Goal: Task Accomplishment & Management: Manage account settings

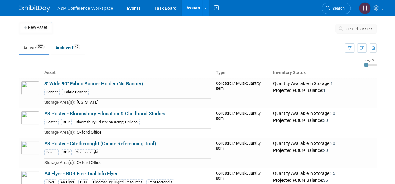
click at [350, 27] on span "search assets" at bounding box center [359, 28] width 27 height 5
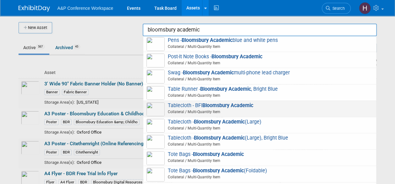
scroll to position [151, 0]
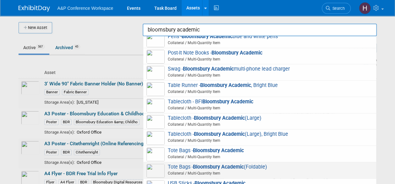
click at [221, 170] on span "Collateral / Multi-Quantity Item" at bounding box center [260, 173] width 225 height 6
type input "Tote Bags - Bloomsbury Academic (Foldable)"
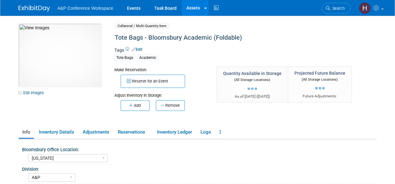
select select "[US_STATE]"
select select "A&P"
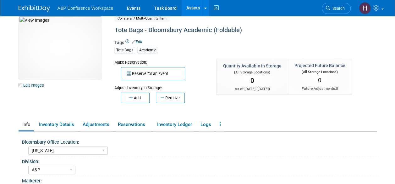
scroll to position [9, 0]
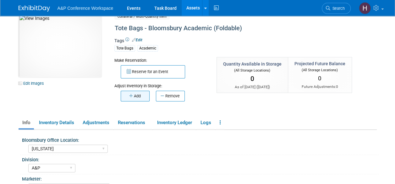
click at [136, 98] on button "Add" at bounding box center [135, 96] width 29 height 11
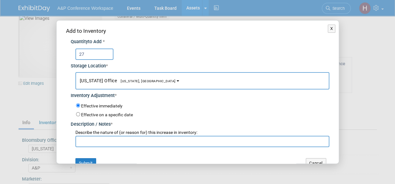
type input "27"
click at [141, 137] on input "text" at bounding box center [202, 141] width 254 height 11
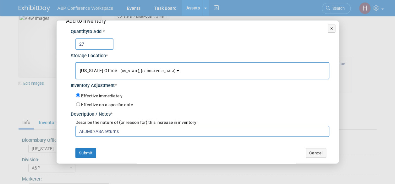
scroll to position [9, 0]
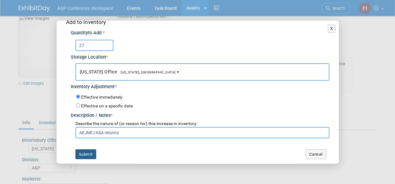
type input "AEJMC/ASA returns"
click at [89, 149] on button "Submit" at bounding box center [85, 154] width 21 height 10
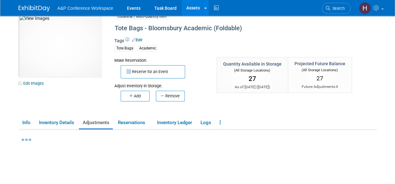
scroll to position [0, 0]
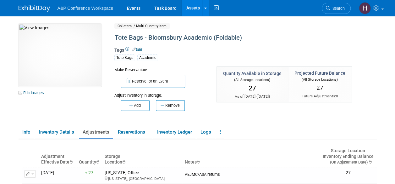
click at [196, 12] on link "Assets" at bounding box center [193, 8] width 23 height 16
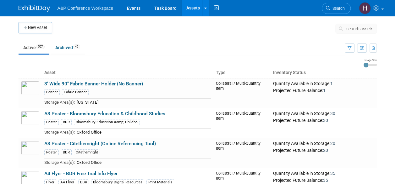
click at [347, 25] on button "search assets" at bounding box center [356, 29] width 42 height 10
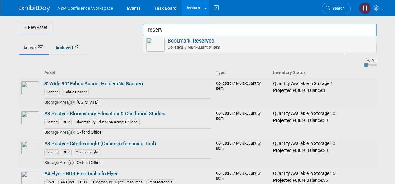
click at [279, 45] on span "Collateral / Multi-Quantity Item" at bounding box center [260, 47] width 225 height 6
type input "Bookmark - Reserved"
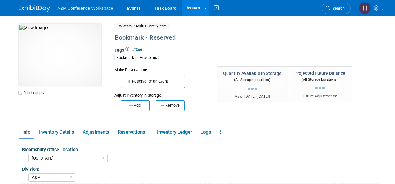
select select "[US_STATE]"
select select "A&P"
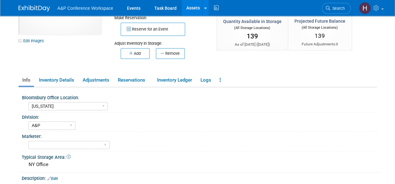
scroll to position [55, 0]
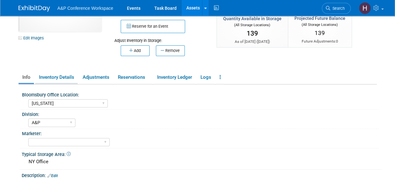
click at [57, 77] on link "Inventory Details" at bounding box center [56, 77] width 42 height 11
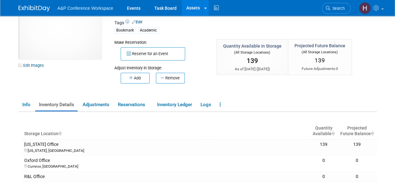
scroll to position [27, 0]
click at [141, 79] on button "Add" at bounding box center [135, 78] width 29 height 11
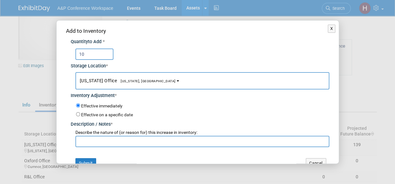
type input "10"
click at [159, 139] on input "text" at bounding box center [202, 141] width 254 height 11
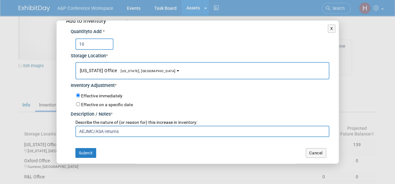
scroll to position [9, 0]
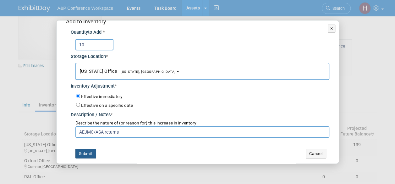
type input "AEJMC/ASA returns"
click at [89, 153] on button "Submit" at bounding box center [85, 153] width 21 height 10
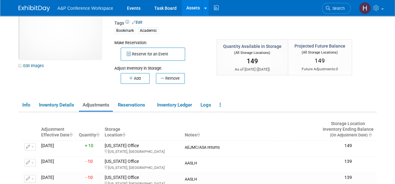
click at [136, 69] on div "Adjust Inventory in Storage:" at bounding box center [160, 66] width 93 height 10
click at [138, 76] on button "Add" at bounding box center [135, 78] width 29 height 11
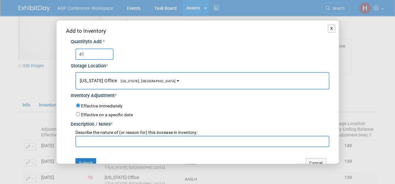
type input "41"
click at [154, 144] on input "text" at bounding box center [202, 141] width 254 height 11
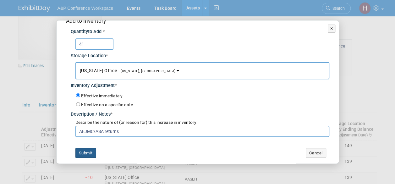
type input "AEJMC/ASA returns"
click at [84, 153] on button "Submit" at bounding box center [85, 153] width 21 height 10
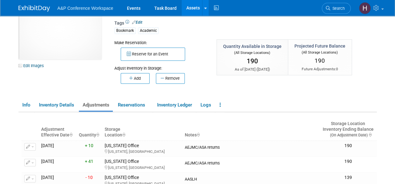
scroll to position [0, 0]
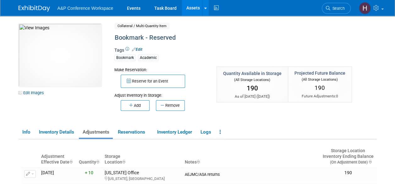
click at [201, 7] on link "Assets" at bounding box center [193, 8] width 23 height 16
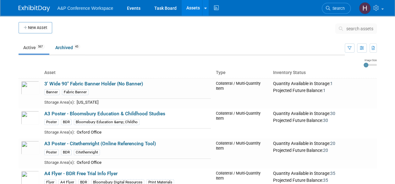
click at [350, 25] on button "search assets" at bounding box center [356, 29] width 42 height 10
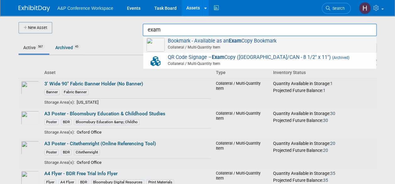
click at [321, 42] on span "Bookmark - Available as an Exam Copy Bookmark Collateral / Multi-Quantity Item" at bounding box center [260, 44] width 227 height 13
type input "Bookmark - Available as an Exam Copy Bookmark"
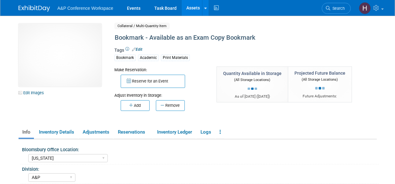
select select "[US_STATE]"
select select "A&P"
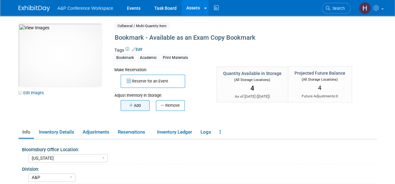
click at [133, 105] on icon "button" at bounding box center [131, 105] width 5 height 4
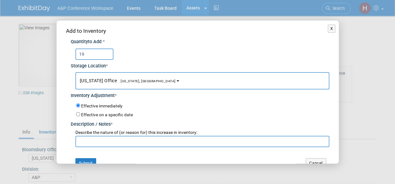
type input "19"
click at [153, 138] on input "text" at bounding box center [202, 141] width 254 height 11
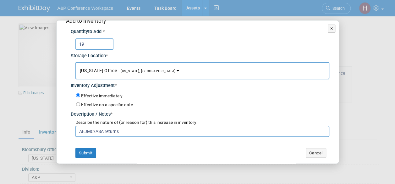
scroll to position [8, 0]
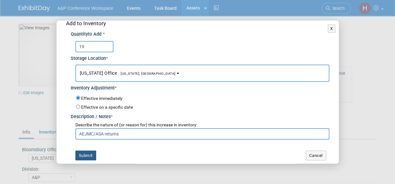
type input "AEJMC/ASA returns"
click at [84, 150] on button "Submit" at bounding box center [85, 155] width 21 height 10
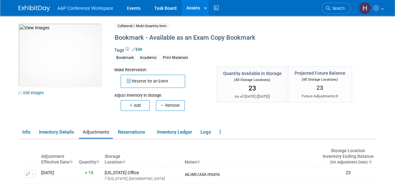
click at [192, 9] on link "Assets" at bounding box center [193, 8] width 23 height 16
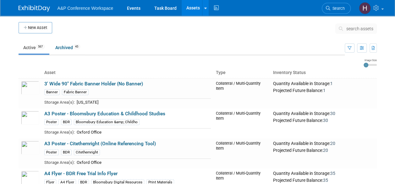
click at [345, 26] on icon at bounding box center [342, 28] width 7 height 4
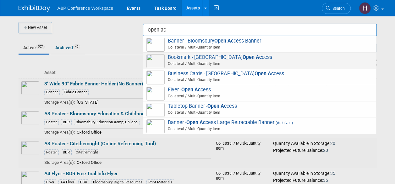
click at [308, 56] on span "Bookmark - Bloomsbury Open Ac cess Collateral / Multi-Quantity Item" at bounding box center [260, 60] width 227 height 13
type input "Bookmark - Bloomsbury Open Access"
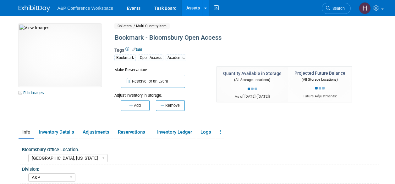
select select "[GEOGRAPHIC_DATA], [US_STATE]"
select select "A&P"
select select "[PERSON_NAME]"
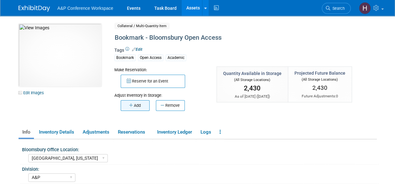
click at [133, 105] on button "Add" at bounding box center [135, 105] width 29 height 11
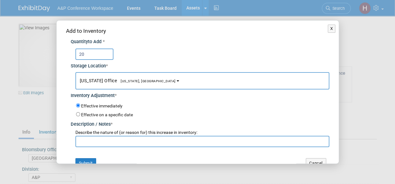
type input "20"
click at [143, 138] on input "text" at bounding box center [202, 141] width 254 height 11
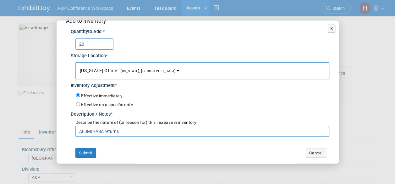
scroll to position [9, 0]
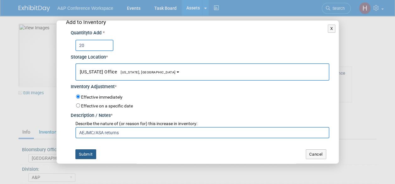
type input "AEJMC/ASA returns"
click at [86, 151] on button "Submit" at bounding box center [85, 154] width 21 height 10
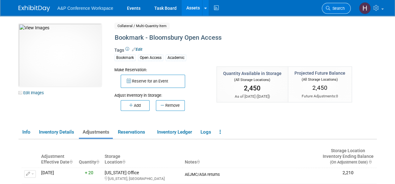
click at [339, 10] on span "Search" at bounding box center [337, 8] width 14 height 5
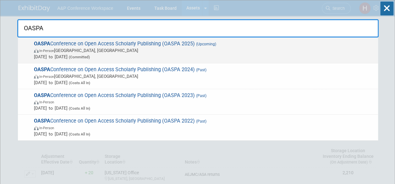
type input "OASPA"
click at [292, 57] on span "Sep 22, 2025 to Sep 24, 2025 (Committed)" at bounding box center [204, 56] width 341 height 6
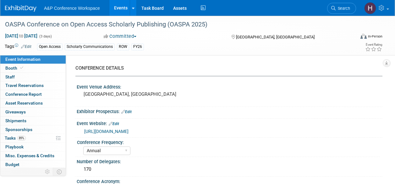
select select "Annual"
select select "Level 3"
select select "Sponsorship"
select select "Scholarly Communications"
select select "Open Access"
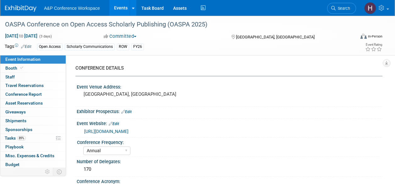
select select "[PERSON_NAME]"
select select "Open Access Awareness​"
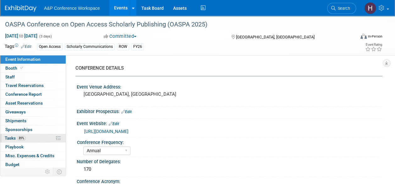
click at [26, 140] on link "89% Tasks 89%" at bounding box center [32, 138] width 65 height 8
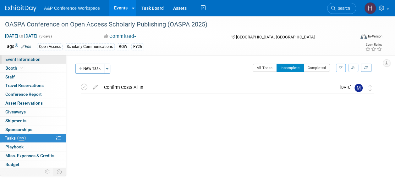
click at [26, 59] on span "Event Information" at bounding box center [22, 59] width 35 height 5
select select "Annual"
select select "Level 3"
select select "Sponsorship"
select select "Scholarly Communications"
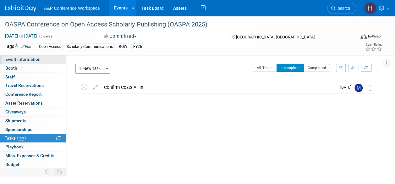
select select "Open Access"
select select "[PERSON_NAME]"
select select "Open Access Awareness​"
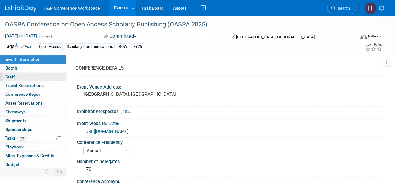
click at [24, 73] on link "0 Staff 0" at bounding box center [32, 77] width 65 height 8
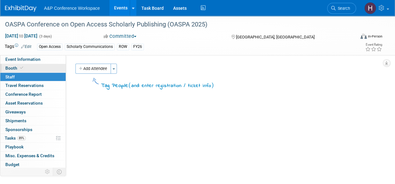
click at [18, 64] on link "Booth" at bounding box center [32, 68] width 65 height 8
select select "OPENACCESS"
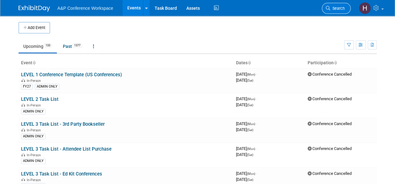
click at [338, 8] on span "Search" at bounding box center [337, 8] width 14 height 5
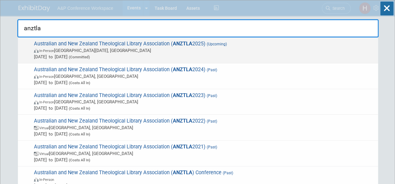
type input "anztla"
click at [280, 44] on span "Australian and New Zealand Theological Library Association ( ANZTLA 2025) (Upco…" at bounding box center [203, 50] width 343 height 19
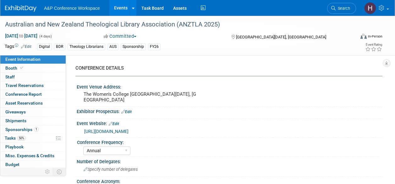
select select "Annual"
select select "Level 3"
select select "Sponsorship"
select select "Libraries"
select select "Bloomsbury Digital Resources"
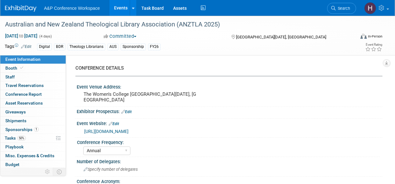
select select "[PERSON_NAME]"
select select "BDR Product Awareness and Trial Generation​"
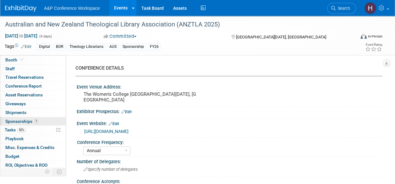
scroll to position [8, 0]
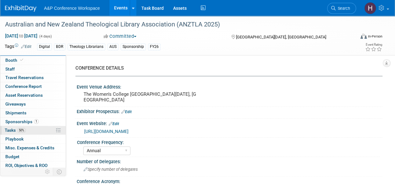
click at [28, 129] on link "50% Tasks 50%" at bounding box center [32, 130] width 65 height 8
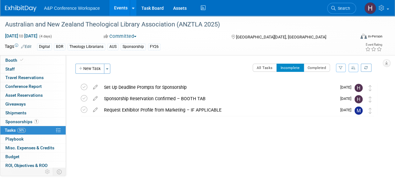
scroll to position [0, 0]
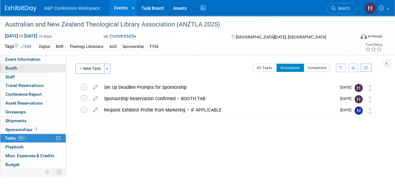
click at [37, 69] on link "Booth" at bounding box center [32, 68] width 65 height 8
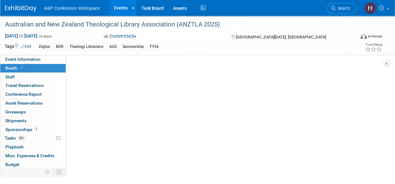
select select "DIGI"
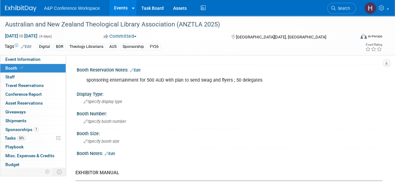
scroll to position [68, 0]
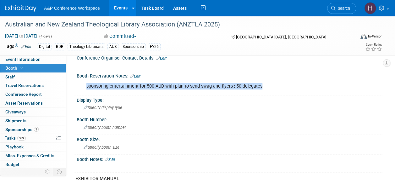
drag, startPoint x: 265, startPoint y: 85, endPoint x: 86, endPoint y: 83, distance: 179.9
click at [86, 83] on div "sponsoring entertainment for 500 AUD with plan to send swag and flyers ; 50 del…" at bounding box center [202, 86] width 240 height 13
copy div "sponsoring entertainment for 500 AUD with plan to send swag and flyers ; 50 del…"
click at [10, 134] on link "50% Tasks 50%" at bounding box center [32, 138] width 65 height 8
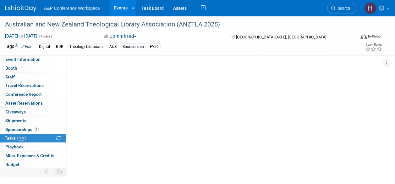
scroll to position [0, 0]
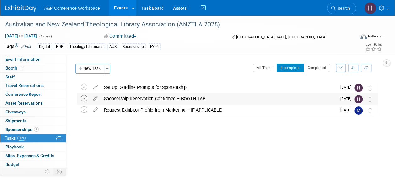
click at [84, 101] on icon at bounding box center [84, 98] width 7 height 7
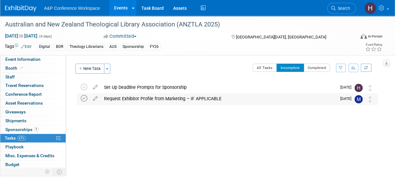
click at [83, 98] on icon at bounding box center [84, 98] width 7 height 7
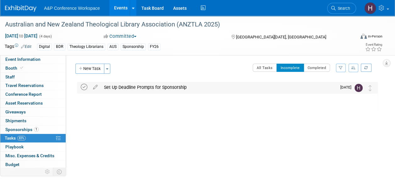
click at [85, 89] on icon at bounding box center [84, 87] width 7 height 7
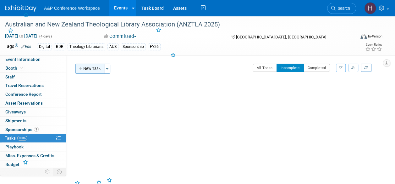
click at [93, 69] on button "New Task" at bounding box center [89, 69] width 29 height 10
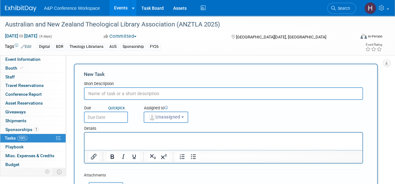
click at [159, 89] on input "text" at bounding box center [223, 93] width 279 height 13
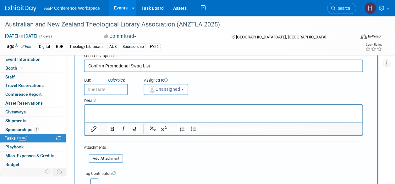
scroll to position [28, 0]
type input "Confirm Promotional Swag List"
click at [159, 93] on button "Unassigned" at bounding box center [166, 88] width 45 height 11
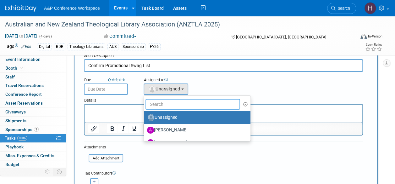
click at [161, 102] on input "text" at bounding box center [193, 104] width 95 height 11
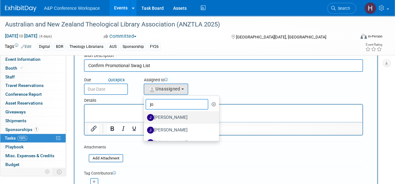
type input "jo"
click at [166, 114] on label "[PERSON_NAME]" at bounding box center [180, 117] width 66 height 10
click at [145, 114] on input "[PERSON_NAME]" at bounding box center [143, 116] width 4 height 4
select select "ac48ef4b-b3b9-4855-b5a2-22b6e06c4970"
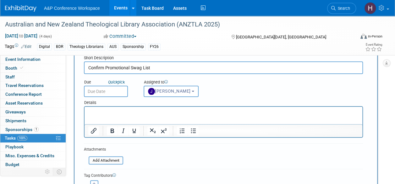
scroll to position [29, 0]
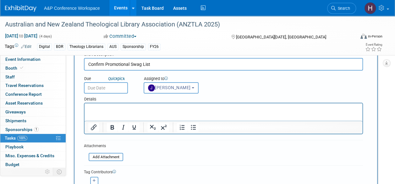
click at [153, 93] on div "Details" at bounding box center [223, 97] width 279 height 9
click at [155, 92] on button "[PERSON_NAME]" at bounding box center [171, 87] width 55 height 11
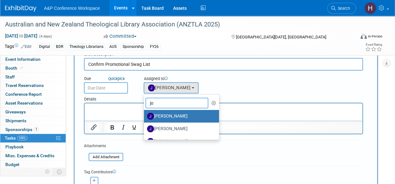
click at [161, 102] on input "jo" at bounding box center [177, 102] width 63 height 11
type input "j"
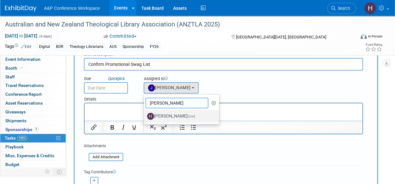
type input "hann"
click at [163, 114] on label "Hannah Siegel (me)" at bounding box center [180, 116] width 66 height 10
click at [145, 114] on input "Hannah Siegel (me)" at bounding box center [143, 115] width 4 height 4
select select "f47d5110-dff9-4952-99f5-c640fdae2d00"
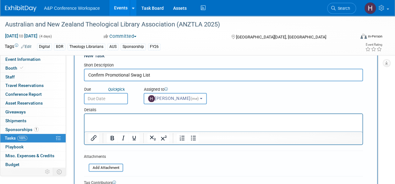
scroll to position [18, 0]
click at [114, 102] on input "text" at bounding box center [106, 98] width 44 height 11
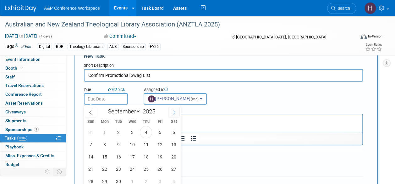
click at [175, 110] on icon at bounding box center [174, 112] width 4 height 4
select select "9"
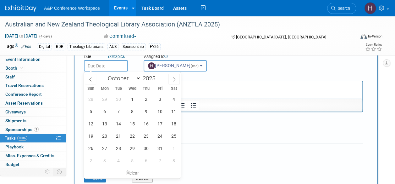
scroll to position [50, 0]
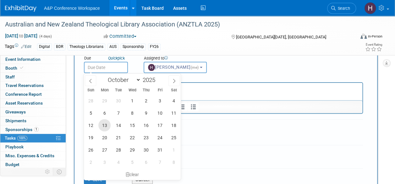
click at [106, 124] on span "13" at bounding box center [104, 125] width 12 height 12
type input "Oct 13, 2025"
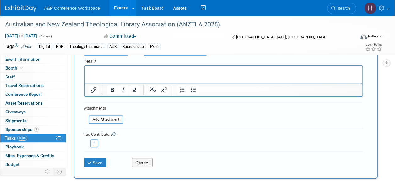
scroll to position [65, 0]
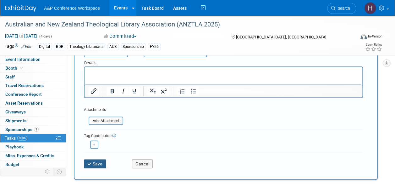
click at [97, 161] on button "Save" at bounding box center [95, 163] width 22 height 9
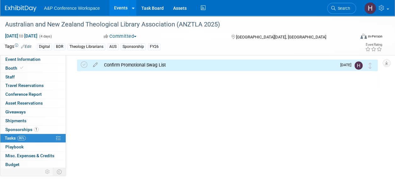
scroll to position [0, 0]
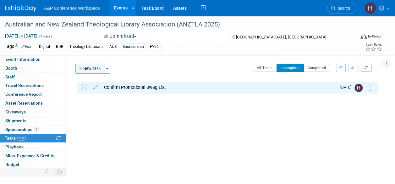
click at [100, 70] on button "New Task" at bounding box center [89, 69] width 29 height 10
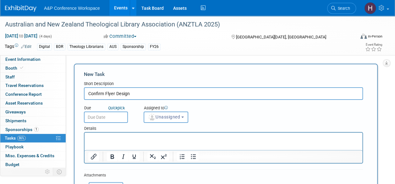
click at [132, 93] on input "Confirm Flyer Design" at bounding box center [223, 93] width 279 height 13
drag, startPoint x: 129, startPoint y: 94, endPoint x: 73, endPoint y: 100, distance: 56.0
click at [73, 100] on div "New Task Toggle Dropdown Create a new task for this event Copy tasks from anoth…" at bounding box center [224, 154] width 307 height 181
drag, startPoint x: 141, startPoint y: 92, endPoint x: 69, endPoint y: 92, distance: 71.7
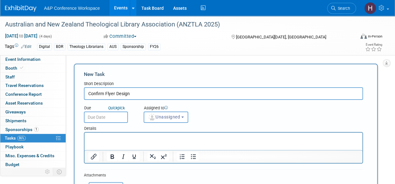
click at [69, 92] on div "CONFERENCE DETAILS Event Venue Address: The Women's College University of Queen…" at bounding box center [224, 124] width 317 height 138
type input "Artwork for Flyer"
click at [159, 113] on button "Unassigned" at bounding box center [166, 116] width 45 height 11
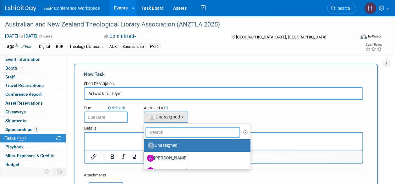
click at [161, 129] on input "text" at bounding box center [193, 132] width 95 height 11
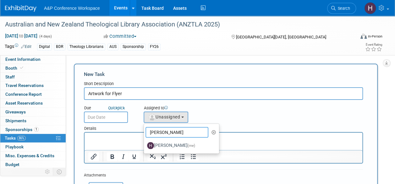
type input "hannah"
click at [162, 139] on ul "hannah Unassigned Abbie Walker Abby Somers Abigail Lane Abigail Larkin Al Bell …" at bounding box center [182, 138] width 76 height 30
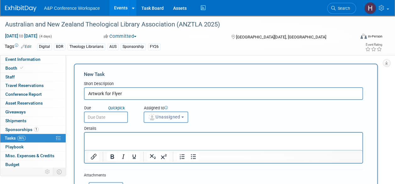
click at [161, 121] on button "Unassigned" at bounding box center [166, 116] width 45 height 11
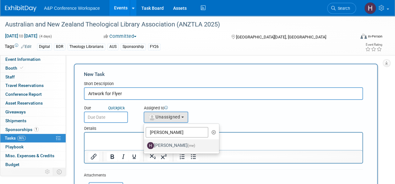
click at [163, 148] on label "Hannah Siegel (me)" at bounding box center [180, 145] width 66 height 10
click at [145, 147] on input "Hannah Siegel (me)" at bounding box center [143, 144] width 4 height 4
select select "f47d5110-dff9-4952-99f5-c640fdae2d00"
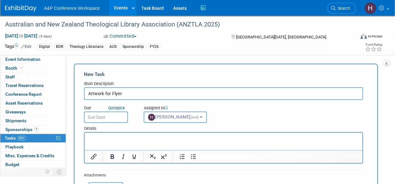
click at [106, 116] on input "text" at bounding box center [106, 116] width 44 height 11
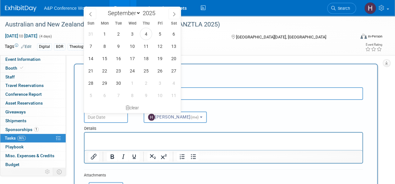
click at [176, 7] on div "January February March April May June July August September October November De…" at bounding box center [132, 12] width 97 height 11
click at [173, 14] on icon at bounding box center [174, 14] width 4 height 4
click at [91, 16] on icon at bounding box center [90, 14] width 4 height 4
select select "9"
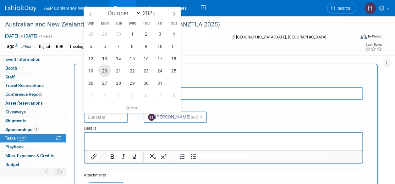
click at [110, 69] on span "20" at bounding box center [104, 70] width 12 height 12
type input "Oct 20, 2025"
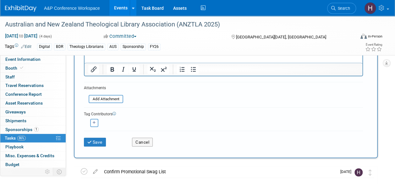
scroll to position [86, 0]
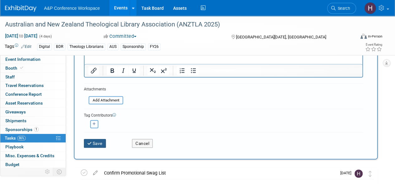
click at [97, 147] on button "Save" at bounding box center [95, 143] width 22 height 9
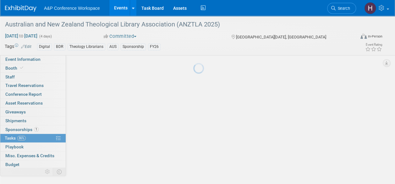
scroll to position [22, 0]
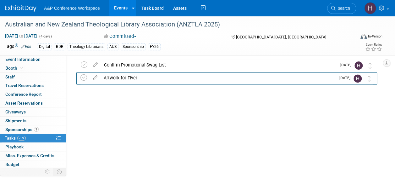
drag, startPoint x: 374, startPoint y: 65, endPoint x: 373, endPoint y: 79, distance: 13.8
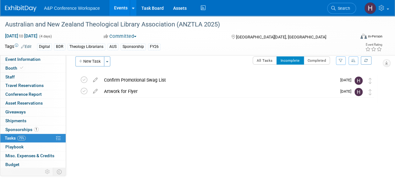
scroll to position [5, 0]
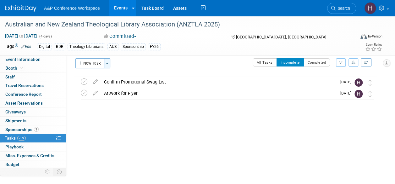
click at [108, 65] on button "Toggle Dropdown" at bounding box center [107, 63] width 6 height 10
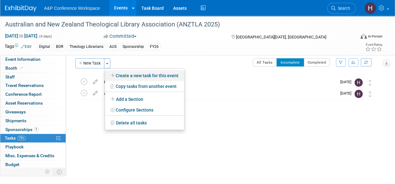
click at [118, 75] on link "Create a new task for this event" at bounding box center [144, 75] width 79 height 11
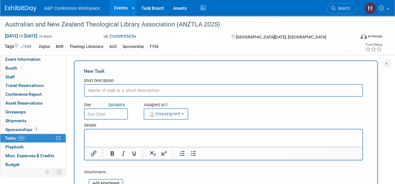
scroll to position [0, 0]
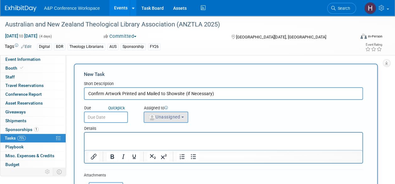
type input "Confirm Artwork Printed and Mailed to Showsite (if Necessary)"
click at [153, 115] on img "button" at bounding box center [152, 117] width 7 height 7
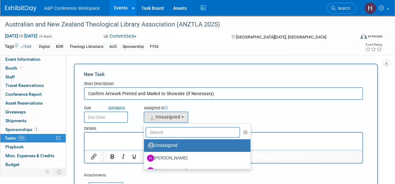
click at [174, 133] on input "text" at bounding box center [193, 132] width 95 height 11
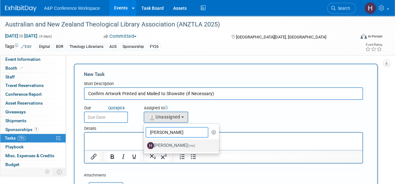
type input "hannah"
click at [168, 145] on label "Hannah Siegel (me)" at bounding box center [180, 145] width 66 height 10
click at [145, 145] on input "Hannah Siegel (me)" at bounding box center [143, 144] width 4 height 4
select select "f47d5110-dff9-4952-99f5-c640fdae2d00"
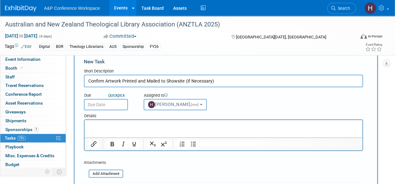
scroll to position [14, 0]
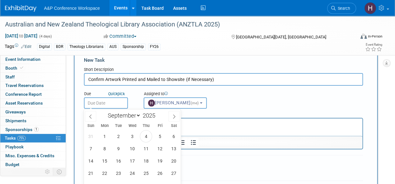
click at [112, 103] on input "text" at bounding box center [106, 102] width 44 height 11
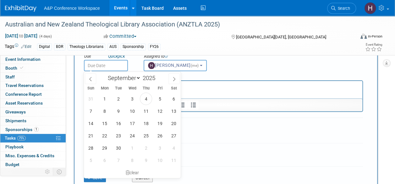
scroll to position [51, 0]
click at [174, 76] on span at bounding box center [174, 79] width 11 height 11
select select "10"
click at [109, 114] on span "3" at bounding box center [104, 111] width 12 height 12
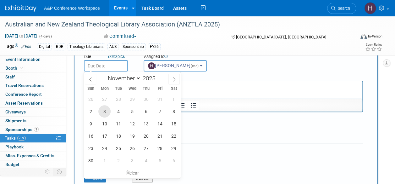
type input "Nov 3, 2025"
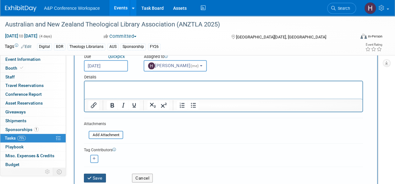
click at [98, 177] on button "Save" at bounding box center [95, 177] width 22 height 9
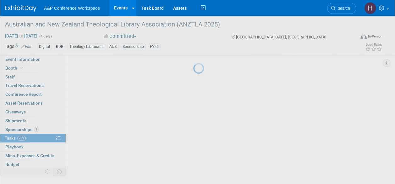
scroll to position [22, 0]
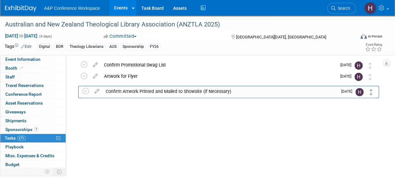
drag, startPoint x: 370, startPoint y: 65, endPoint x: 372, endPoint y: 92, distance: 27.4
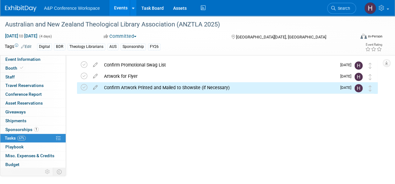
scroll to position [6, 0]
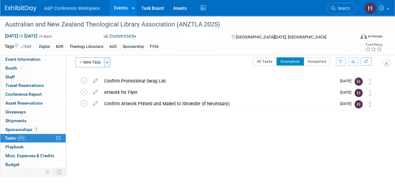
click at [108, 62] on span "button" at bounding box center [107, 62] width 3 height 1
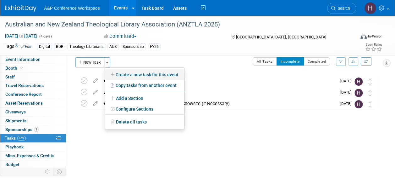
click at [113, 72] on icon at bounding box center [113, 74] width 5 height 4
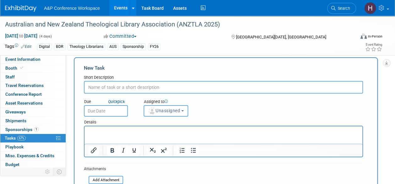
scroll to position [0, 0]
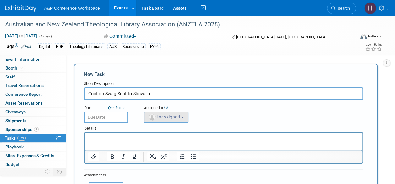
type input "Confirm Swag Sent to Showsite"
click at [157, 117] on span "Unassigned" at bounding box center [164, 116] width 32 height 5
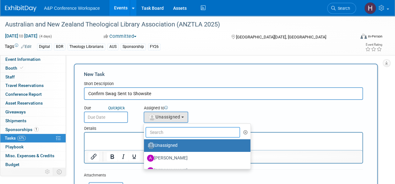
click at [163, 128] on input "text" at bounding box center [193, 132] width 95 height 11
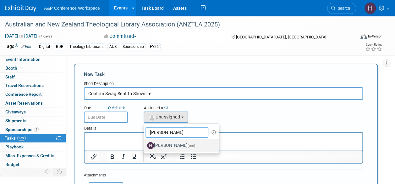
type input "hannah"
click at [161, 144] on label "Hannah Siegel (me)" at bounding box center [180, 145] width 66 height 10
click at [145, 144] on input "Hannah Siegel (me)" at bounding box center [143, 144] width 4 height 4
select select "f47d5110-dff9-4952-99f5-c640fdae2d00"
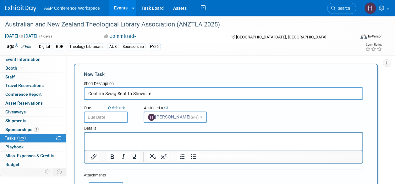
click at [91, 112] on input "text" at bounding box center [106, 116] width 44 height 11
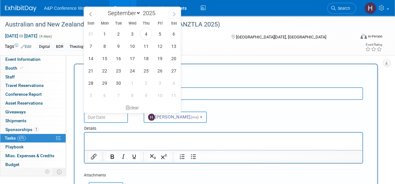
click at [173, 12] on icon at bounding box center [174, 14] width 4 height 4
click at [91, 11] on span at bounding box center [90, 13] width 11 height 11
select select "9"
click at [133, 70] on span "22" at bounding box center [132, 70] width 12 height 12
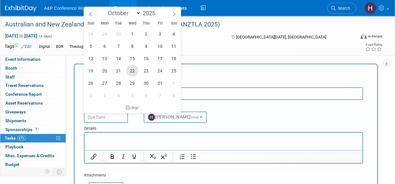
type input "Oct 22, 2025"
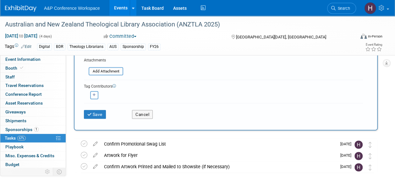
scroll to position [114, 0]
click at [107, 119] on div "Save Cancel" at bounding box center [223, 113] width 279 height 20
click at [104, 117] on button "Save" at bounding box center [95, 114] width 22 height 9
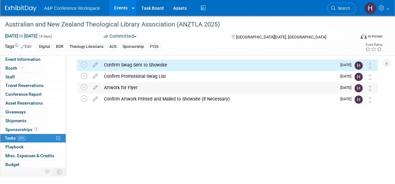
scroll to position [15, 0]
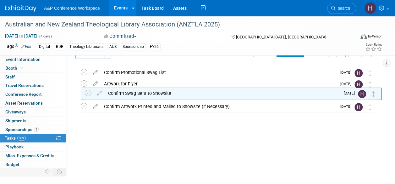
drag, startPoint x: 368, startPoint y: 71, endPoint x: 371, endPoint y: 95, distance: 24.1
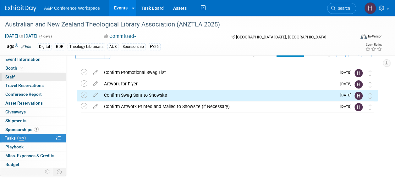
scroll to position [0, 0]
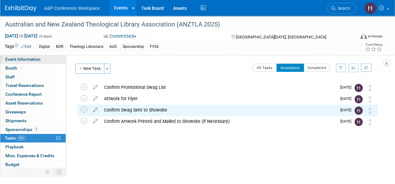
click at [30, 57] on span "Event Information" at bounding box center [22, 59] width 35 height 5
select select "Annual"
select select "Level 3"
select select "Sponsorship"
select select "Libraries"
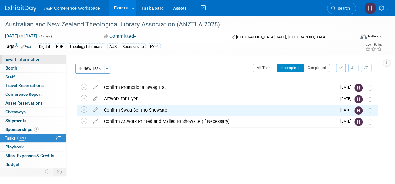
select select "Bloomsbury Digital Resources"
select select "[PERSON_NAME]"
select select "BDR Product Awareness and Trial Generation​"
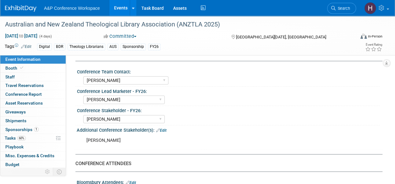
scroll to position [299, 0]
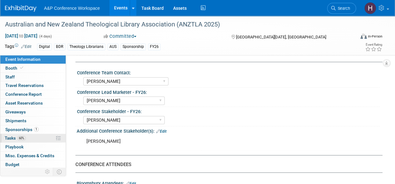
click at [29, 136] on link "60% Tasks 60%" at bounding box center [32, 138] width 65 height 8
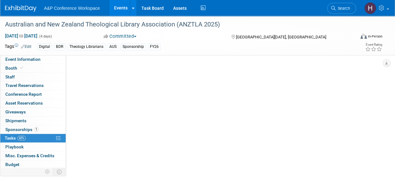
scroll to position [0, 0]
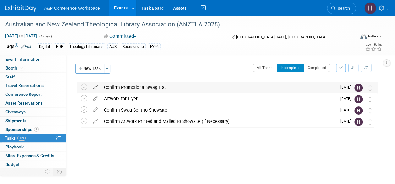
click at [94, 85] on icon at bounding box center [95, 86] width 11 height 8
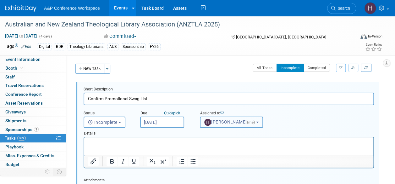
click at [210, 125] on button "Hannah Siegel (me)" at bounding box center [231, 121] width 63 height 11
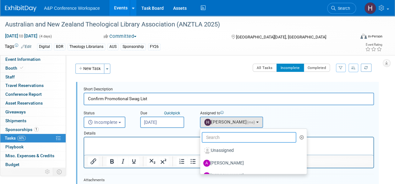
click at [228, 138] on input "text" at bounding box center [249, 137] width 95 height 11
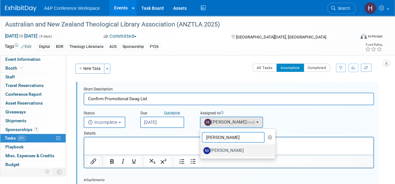
type input "michelle"
click at [223, 147] on label "[PERSON_NAME]" at bounding box center [236, 150] width 66 height 10
click at [201, 147] on input "[PERSON_NAME]" at bounding box center [199, 149] width 4 height 4
select select "0d676a77-9155-4600-aca5-5991c4237af6"
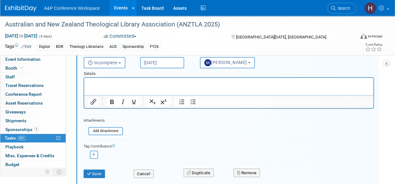
scroll to position [60, 0]
click at [92, 154] on button "button" at bounding box center [94, 154] width 8 height 8
select select
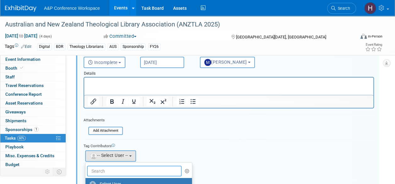
click at [123, 171] on input "text" at bounding box center [134, 170] width 95 height 11
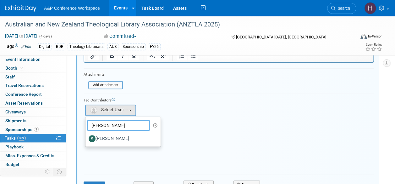
scroll to position [106, 0]
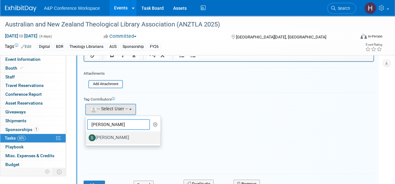
type input "sophia"
click at [112, 134] on label "[PERSON_NAME]" at bounding box center [122, 137] width 66 height 10
click at [86, 135] on input "[PERSON_NAME]" at bounding box center [84, 137] width 4 height 4
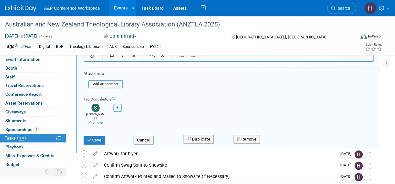
click at [118, 106] on icon "button" at bounding box center [117, 107] width 3 height 3
select select
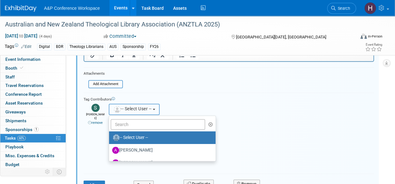
click at [118, 106] on img "button" at bounding box center [117, 109] width 7 height 7
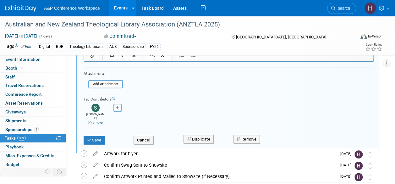
click at [121, 111] on button "button" at bounding box center [118, 107] width 8 height 8
select select
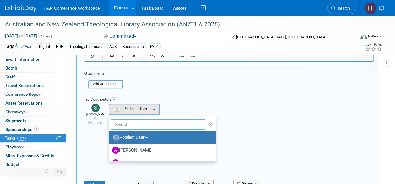
click at [122, 127] on input "text" at bounding box center [158, 124] width 95 height 11
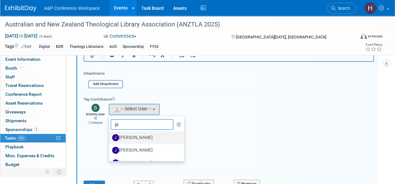
type input "jo"
click at [126, 138] on label "[PERSON_NAME]" at bounding box center [145, 137] width 66 height 10
click at [110, 138] on input "[PERSON_NAME]" at bounding box center [108, 137] width 4 height 4
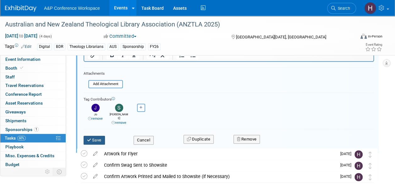
click at [87, 137] on button "Save" at bounding box center [94, 140] width 21 height 9
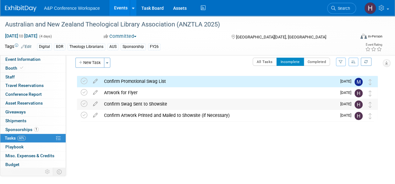
scroll to position [7, 0]
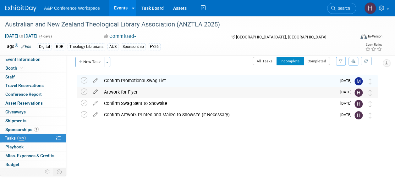
click at [92, 91] on icon at bounding box center [95, 90] width 11 height 8
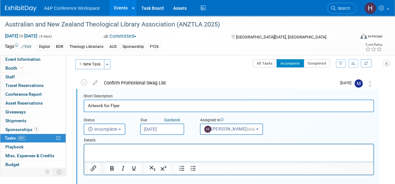
scroll to position [1, 0]
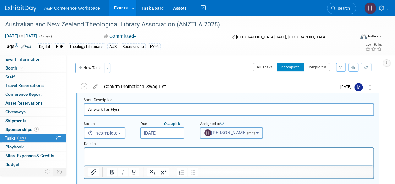
click at [226, 130] on span "Hannah Siegel (me)" at bounding box center [230, 132] width 52 height 5
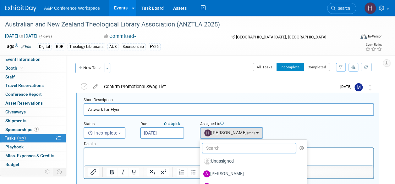
click at [224, 142] on input "text" at bounding box center [249, 147] width 95 height 11
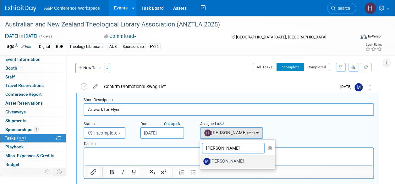
type input "michelle"
click at [219, 163] on label "[PERSON_NAME]" at bounding box center [236, 161] width 66 height 10
click at [201, 162] on input "[PERSON_NAME]" at bounding box center [199, 160] width 4 height 4
select select "0d676a77-9155-4600-aca5-5991c4237af6"
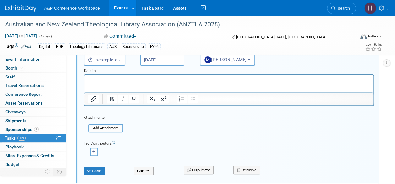
scroll to position [73, 0]
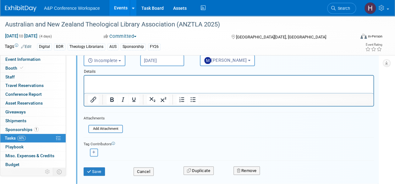
click at [96, 151] on button "button" at bounding box center [94, 152] width 8 height 8
select select
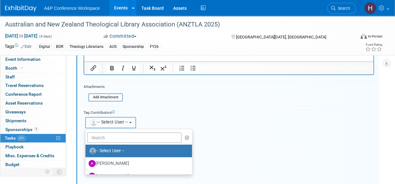
scroll to position [106, 0]
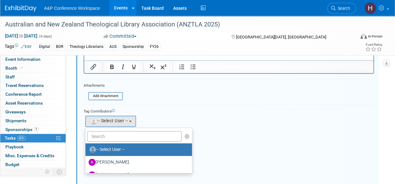
click at [113, 142] on ul "-- Select User -- Abbie Walker Abby Somers Abigail Lane Abigail Larkin Al Bell …" at bounding box center [138, 150] width 107 height 46
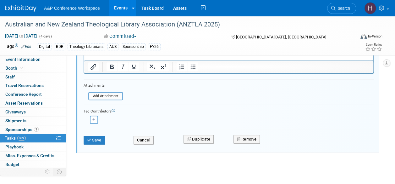
click at [110, 141] on div "Save" at bounding box center [104, 137] width 50 height 13
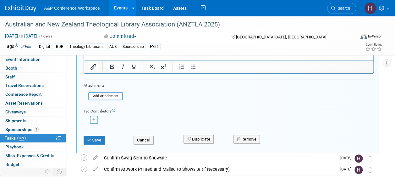
click at [97, 121] on button "button" at bounding box center [94, 119] width 8 height 8
select select
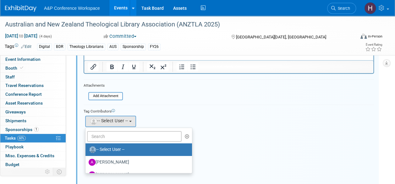
click at [97, 129] on ul "-- Select User -- Abbie Walker Abby Somers Abigail Lane Abigail Larkin Al Bell …" at bounding box center [138, 150] width 107 height 46
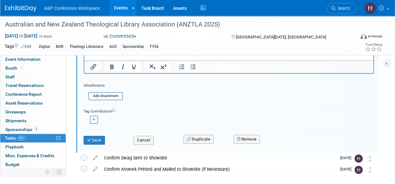
click at [91, 120] on button "button" at bounding box center [94, 119] width 8 height 8
select select
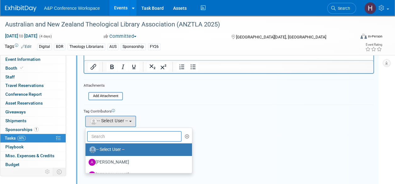
click at [97, 134] on input "text" at bounding box center [134, 136] width 95 height 11
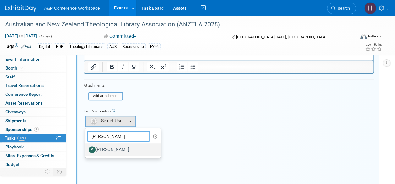
type input "sophia"
click at [102, 147] on label "[PERSON_NAME]" at bounding box center [122, 149] width 66 height 10
click at [86, 147] on input "[PERSON_NAME]" at bounding box center [84, 149] width 4 height 4
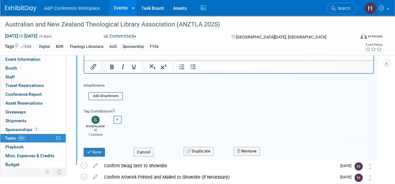
click at [118, 118] on icon "button" at bounding box center [117, 119] width 3 height 3
select select
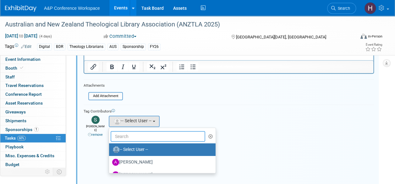
click at [123, 135] on input "text" at bounding box center [158, 136] width 95 height 11
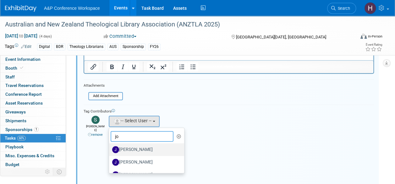
type input "jo"
click at [129, 150] on label "[PERSON_NAME]" at bounding box center [145, 149] width 66 height 10
click at [110, 150] on input "[PERSON_NAME]" at bounding box center [108, 149] width 4 height 4
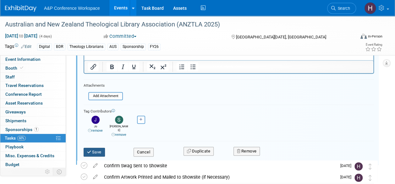
click at [97, 147] on button "Save" at bounding box center [94, 151] width 21 height 9
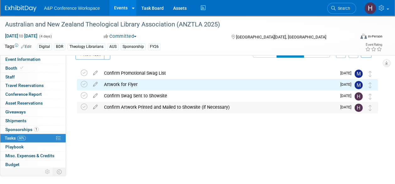
scroll to position [14, 0]
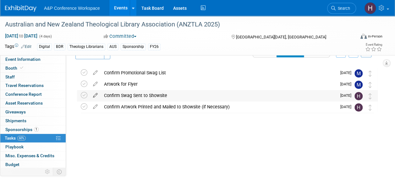
click at [96, 95] on icon at bounding box center [95, 94] width 11 height 8
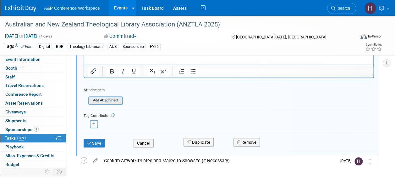
scroll to position [111, 0]
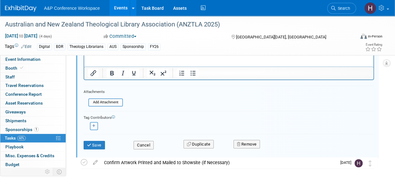
click at [93, 124] on icon "button" at bounding box center [93, 125] width 3 height 3
select select
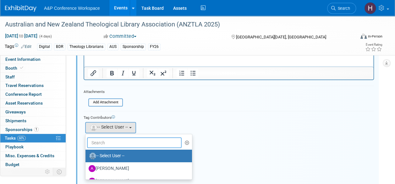
click at [113, 141] on input "text" at bounding box center [134, 142] width 95 height 11
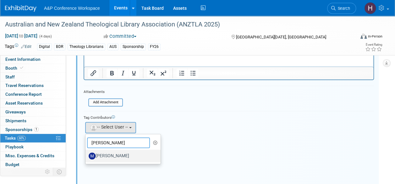
type input "michelle"
click at [113, 154] on label "[PERSON_NAME]" at bounding box center [122, 156] width 66 height 10
click at [86, 154] on input "[PERSON_NAME]" at bounding box center [84, 155] width 4 height 4
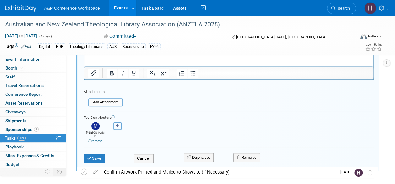
click at [116, 127] on button "button" at bounding box center [118, 126] width 8 height 8
select select
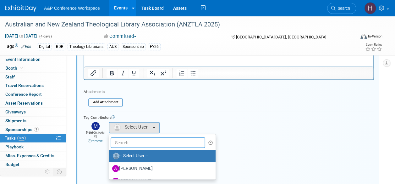
click at [117, 138] on input "text" at bounding box center [158, 142] width 95 height 11
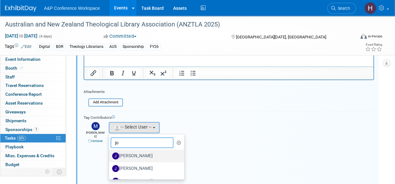
type input "jo"
click at [123, 151] on label "[PERSON_NAME]" at bounding box center [145, 156] width 66 height 10
click at [110, 153] on input "[PERSON_NAME]" at bounding box center [108, 155] width 4 height 4
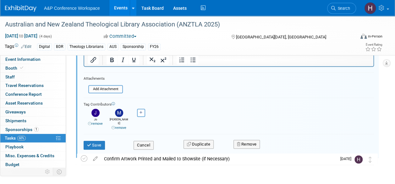
scroll to position [125, 0]
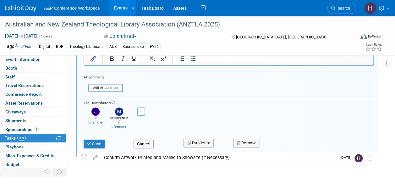
click at [103, 146] on div "Save Cancel Duplicate Remove" at bounding box center [229, 143] width 291 height 22
click at [92, 141] on button "Save" at bounding box center [94, 143] width 21 height 9
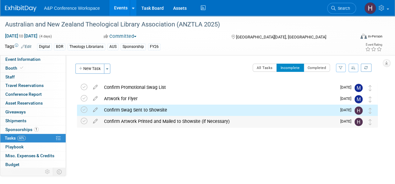
scroll to position [2, 0]
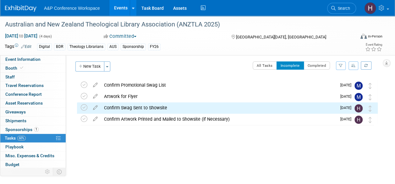
click at [116, 107] on div "Confirm Swag Sent to Showsite" at bounding box center [219, 107] width 236 height 11
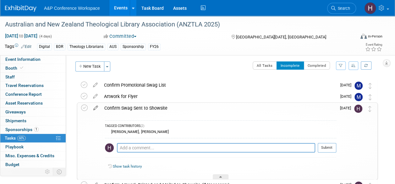
click at [93, 106] on icon at bounding box center [95, 106] width 11 height 8
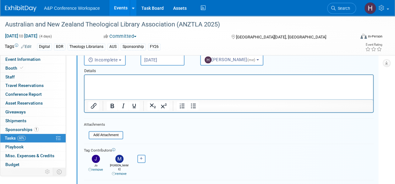
scroll to position [86, 0]
click at [141, 156] on icon "button" at bounding box center [141, 157] width 3 height 3
select select
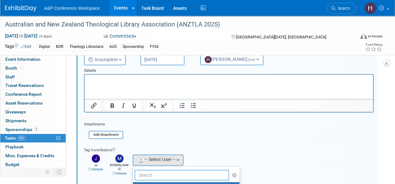
click at [151, 169] on input "text" at bounding box center [182, 174] width 95 height 11
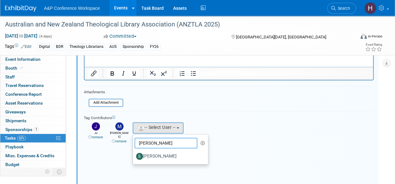
scroll to position [121, 0]
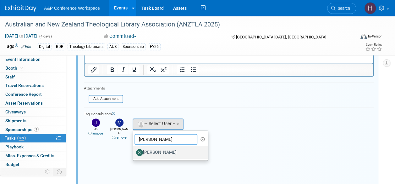
type input "sophia"
click at [150, 151] on label "[PERSON_NAME]" at bounding box center [169, 152] width 66 height 10
click at [134, 151] on input "[PERSON_NAME]" at bounding box center [132, 151] width 4 height 4
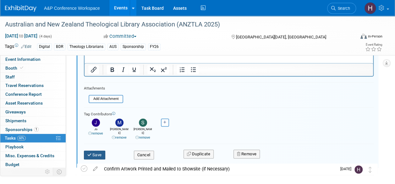
click at [90, 152] on icon "submit" at bounding box center [89, 154] width 5 height 4
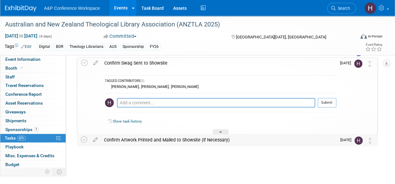
click at [126, 140] on div "Confirm Artwork Printed and Mailed to Showsite (if Necessary)" at bounding box center [219, 139] width 236 height 11
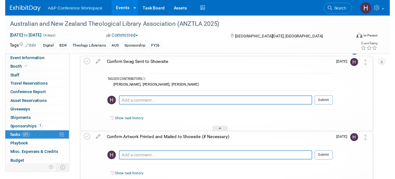
scroll to position [55, 0]
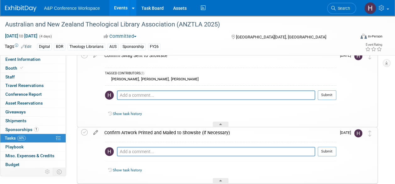
click at [95, 133] on icon at bounding box center [95, 131] width 11 height 8
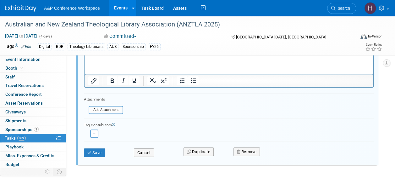
scroll to position [188, 0]
click at [97, 130] on button "button" at bounding box center [94, 133] width 8 height 8
select select
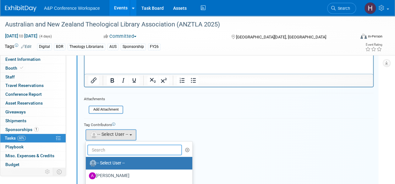
click at [101, 148] on input "text" at bounding box center [134, 149] width 95 height 11
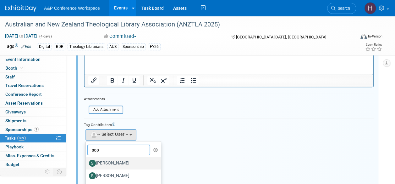
type input "sop"
click at [110, 160] on label "[PERSON_NAME]" at bounding box center [122, 163] width 66 height 10
click at [87, 160] on input "[PERSON_NAME]" at bounding box center [85, 162] width 4 height 4
select select "8940f4a8-42fc-4a75-a35f-3e560e26f747"
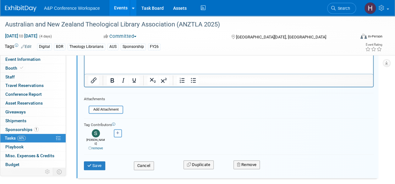
click at [121, 130] on button "button" at bounding box center [118, 133] width 8 height 8
select select
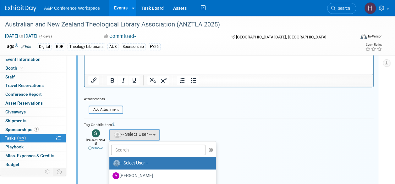
click at [123, 143] on ul "-- Select User -- Abbie Walker Abby Somers Abigail Lane Abigail Larkin Al Bell …" at bounding box center [162, 164] width 107 height 46
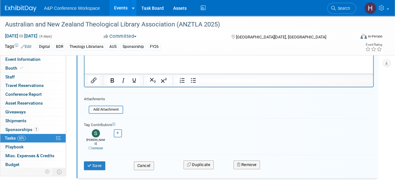
click at [120, 136] on div "Abbie remove Abby remove" at bounding box center [229, 138] width 290 height 23
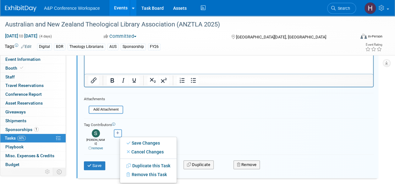
click at [118, 132] on icon "button" at bounding box center [117, 132] width 3 height 3
select select
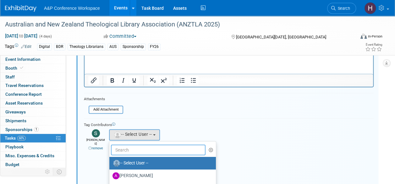
click at [123, 150] on input "text" at bounding box center [158, 149] width 95 height 11
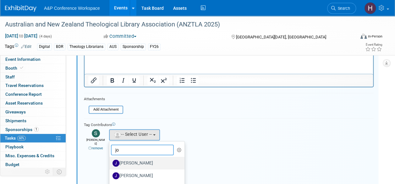
type input "jo"
click at [132, 162] on label "[PERSON_NAME]" at bounding box center [146, 163] width 66 height 10
click at [110, 162] on input "[PERSON_NAME]" at bounding box center [108, 162] width 4 height 4
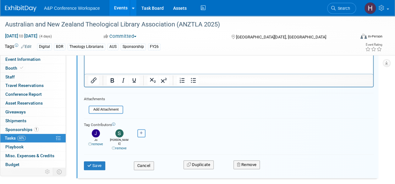
click at [141, 132] on icon "button" at bounding box center [141, 132] width 3 height 3
select select
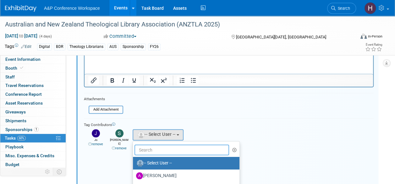
click at [140, 146] on input "text" at bounding box center [182, 149] width 95 height 11
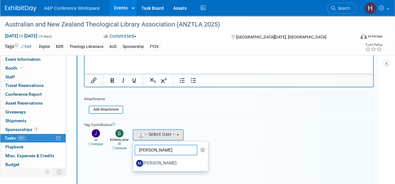
type input "michelle"
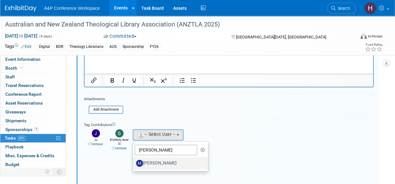
click at [159, 159] on label "[PERSON_NAME]" at bounding box center [169, 163] width 66 height 10
click at [134, 160] on input "[PERSON_NAME]" at bounding box center [132, 162] width 4 height 4
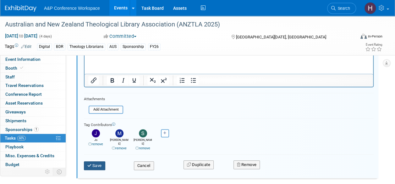
click at [84, 163] on button "Save" at bounding box center [94, 165] width 21 height 9
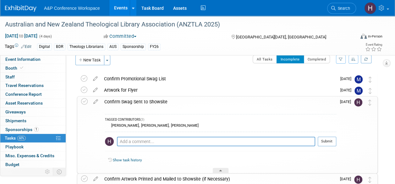
scroll to position [0, 0]
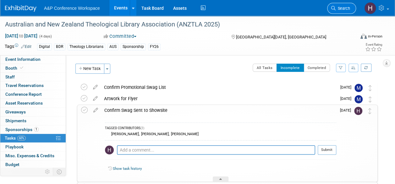
click at [354, 9] on link "Search" at bounding box center [341, 8] width 29 height 11
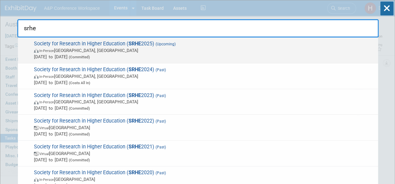
type input "srhe"
click at [231, 46] on span "Society for Research in Higher Education ( SRHE 2025) (Upcoming) In-Person Engl…" at bounding box center [203, 50] width 343 height 19
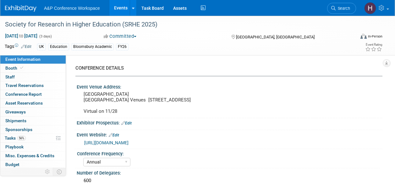
select select "Annual"
select select "Level 3"
select select "Sponsorship"
select select "Education"
select select "Bloomsbury Academic"
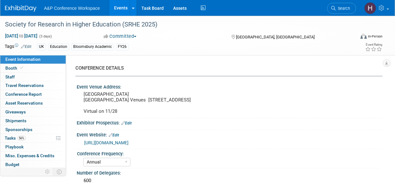
select select "[PERSON_NAME]"
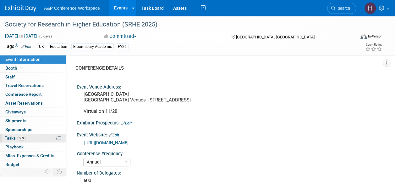
click at [32, 134] on link "56% Tasks 56%" at bounding box center [32, 138] width 65 height 8
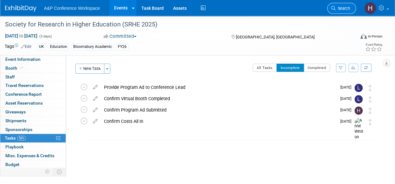
click at [349, 8] on span "Search" at bounding box center [343, 8] width 14 height 5
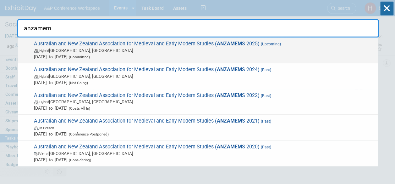
type input "anzamem"
click at [302, 42] on span "Australian and New Zealand Association for Medieval and Early Modern Studies ( …" at bounding box center [203, 50] width 343 height 19
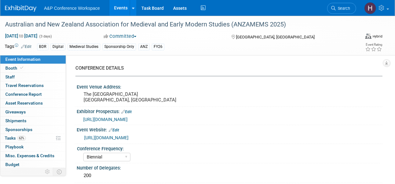
select select "Biennial"
select select "Level 3"
select select "Sponsorship"
select select "Libraries"
select select "Bloomsbury Digital Resources"
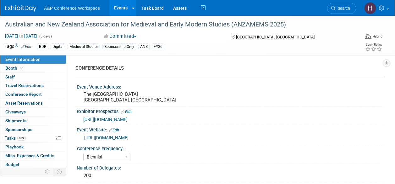
select select "[PERSON_NAME]"
select select "BDR Product Awareness and Trial Generation​"
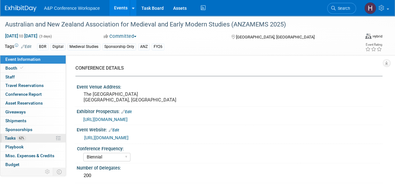
click at [21, 139] on span "62%" at bounding box center [21, 138] width 8 height 5
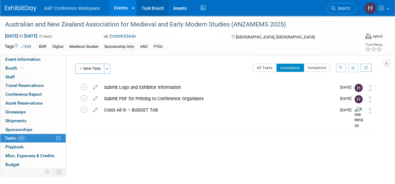
click at [155, 15] on link "Task Board" at bounding box center [153, 8] width 32 height 16
